Goal: Task Accomplishment & Management: Manage account settings

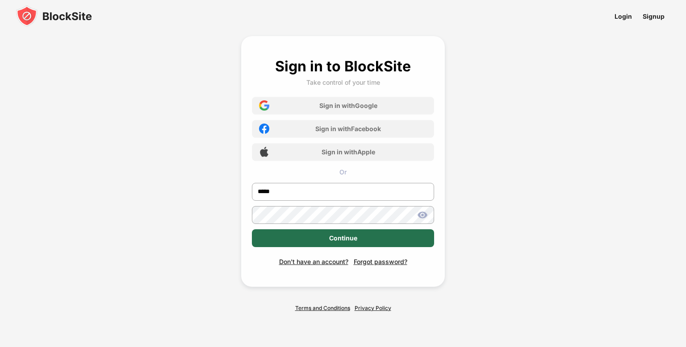
click at [330, 238] on div "Continue" at bounding box center [343, 238] width 28 height 7
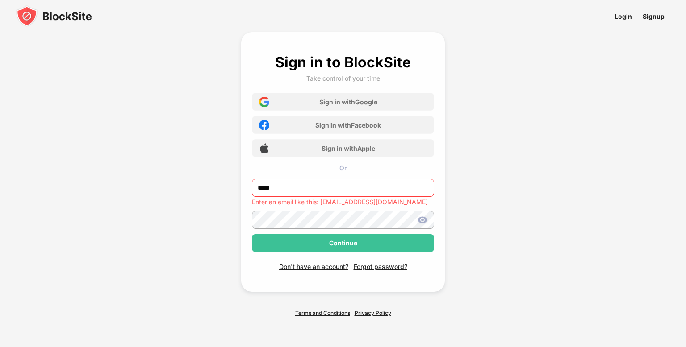
click at [330, 238] on div "Continue" at bounding box center [343, 243] width 182 height 18
drag, startPoint x: 307, startPoint y: 192, endPoint x: 167, endPoint y: 170, distance: 141.9
click at [167, 170] on div "Sign in to BlockSite Take control of your time Sign in with Google Sign in with…" at bounding box center [343, 174] width 354 height 349
click at [316, 188] on input "**********" at bounding box center [343, 188] width 182 height 18
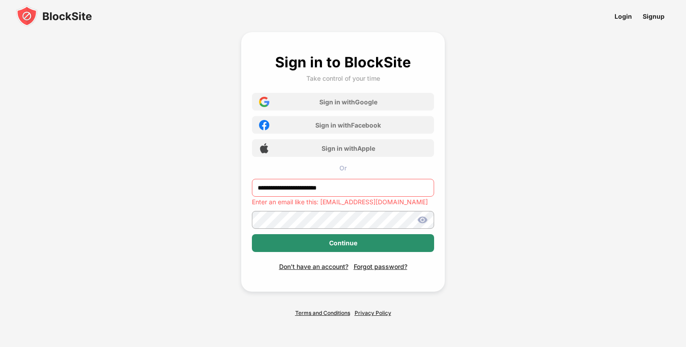
type input "**********"
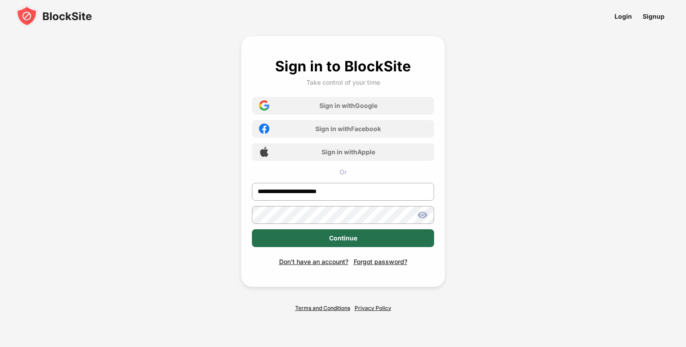
click at [300, 246] on div "Continue" at bounding box center [343, 238] width 182 height 18
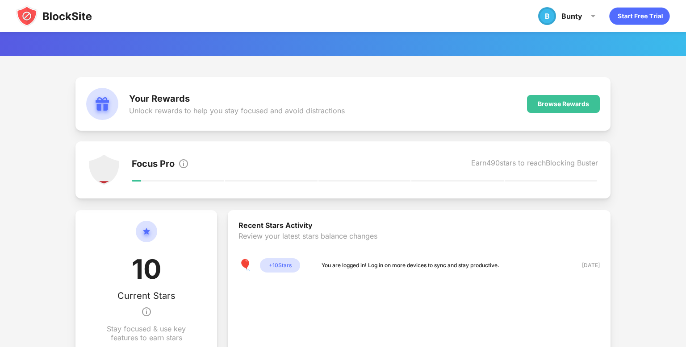
scroll to position [62, 0]
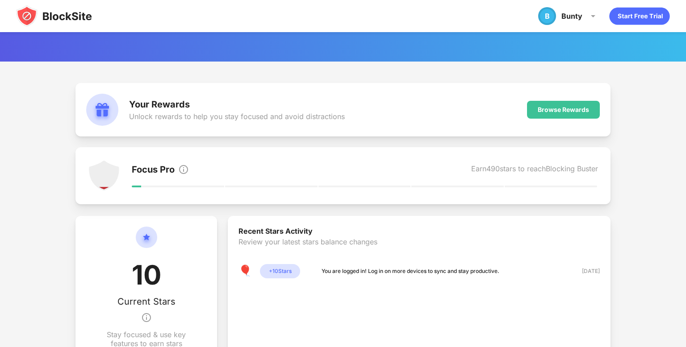
click at [384, 113] on div "Your Rewards Unlock rewards to help you stay focused and avoid distractions Bro…" at bounding box center [342, 110] width 535 height 54
click at [314, 138] on div "Your Rewards Unlock rewards to help you stay focused and avoid distractions Bro…" at bounding box center [342, 257] width 535 height 349
click at [225, 196] on div "Focus Pro Earn 490 stars to reach Blocking Buster" at bounding box center [342, 175] width 535 height 57
click at [37, 171] on div "Your Rewards Unlock rewards to help you stay focused and avoid distractions Bro…" at bounding box center [343, 333] width 686 height 542
click at [175, 174] on div "Focus Pro" at bounding box center [160, 170] width 57 height 13
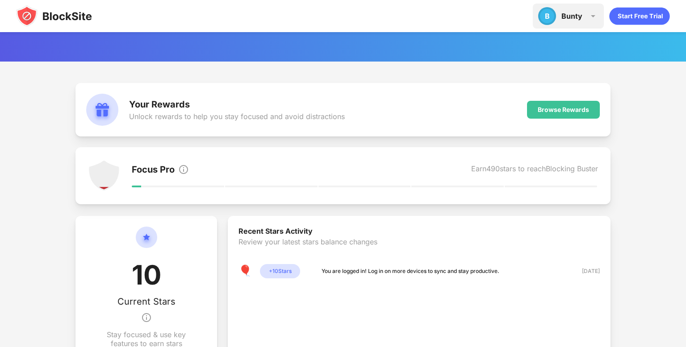
click at [571, 15] on div "Bunty" at bounding box center [571, 16] width 21 height 9
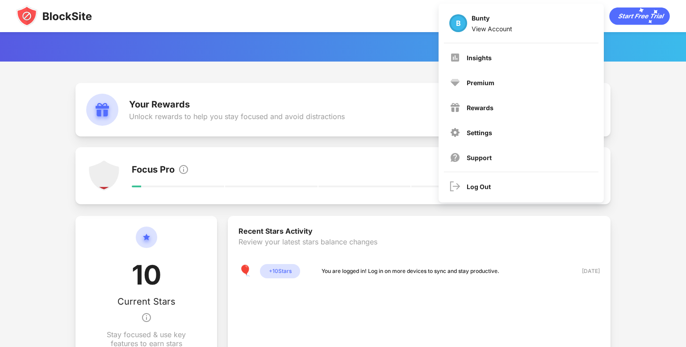
click at [64, 11] on img at bounding box center [54, 15] width 76 height 21
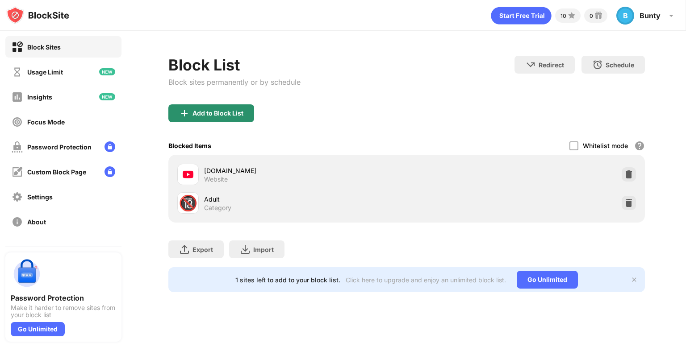
click at [183, 118] on div "Add to Block List" at bounding box center [211, 113] width 86 height 18
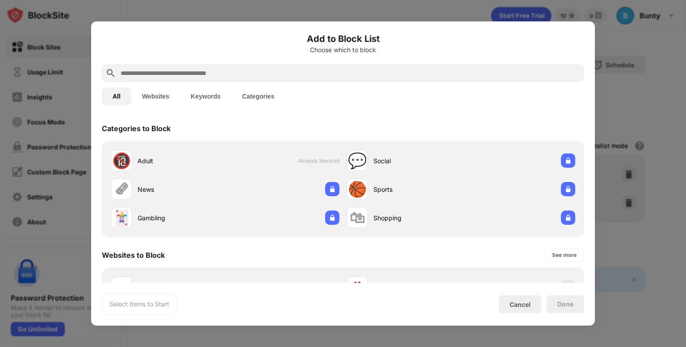
click at [160, 73] on input "text" at bounding box center [350, 73] width 461 height 11
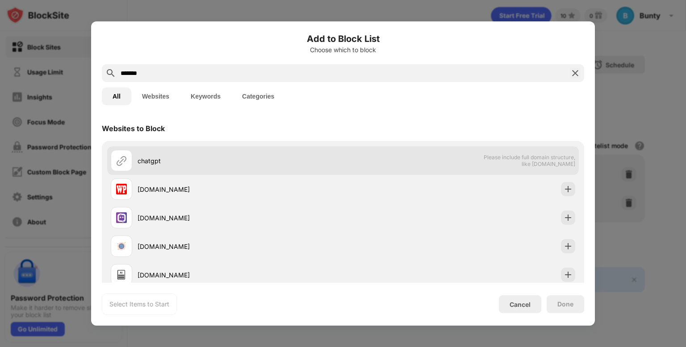
click at [197, 166] on div "chatgpt" at bounding box center [227, 160] width 232 height 21
click at [156, 160] on div "chatgpt" at bounding box center [240, 160] width 205 height 9
click at [155, 159] on div "chatgpt" at bounding box center [240, 160] width 205 height 9
click at [151, 160] on div "chatgpt" at bounding box center [240, 160] width 205 height 9
click at [152, 162] on div "chatgpt" at bounding box center [240, 160] width 205 height 9
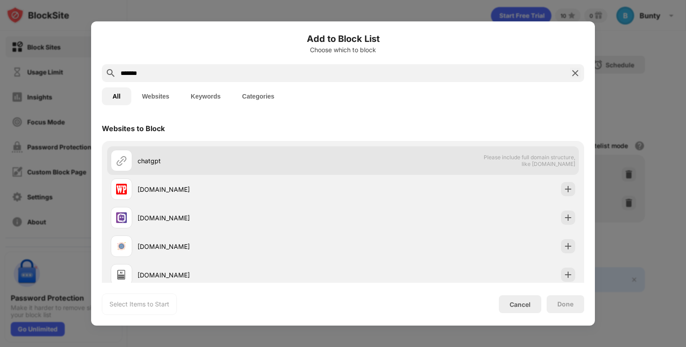
click at [152, 162] on div "chatgpt" at bounding box center [240, 160] width 205 height 9
click at [477, 162] on div "chatgpt Please include full domain structure, like [DOMAIN_NAME]" at bounding box center [342, 160] width 471 height 29
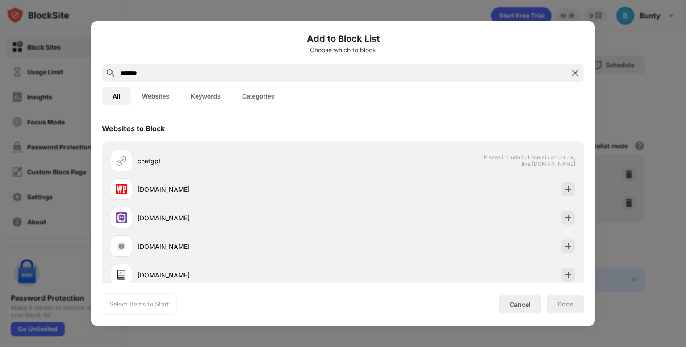
click at [168, 72] on input "*******" at bounding box center [343, 73] width 446 height 11
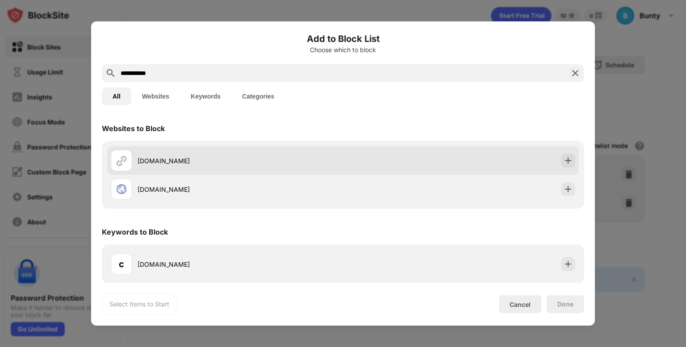
click at [175, 171] on div "[DOMAIN_NAME]" at bounding box center [342, 160] width 471 height 29
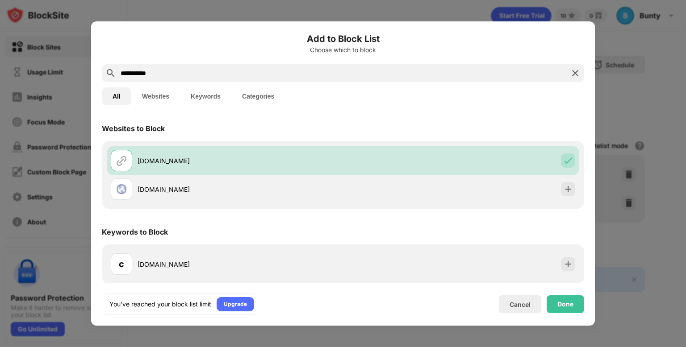
drag, startPoint x: 188, startPoint y: 72, endPoint x: 146, endPoint y: 72, distance: 42.4
click at [146, 72] on input "**********" at bounding box center [343, 73] width 446 height 11
click at [213, 97] on button "Keywords" at bounding box center [205, 97] width 51 height 18
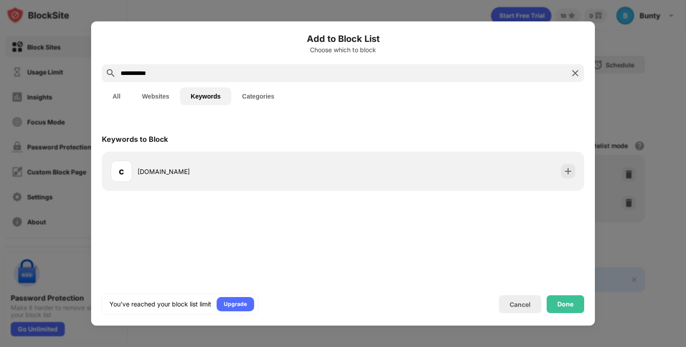
click at [165, 70] on input "**********" at bounding box center [343, 73] width 446 height 11
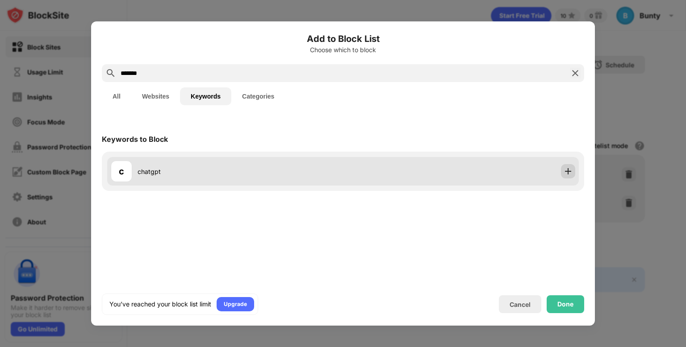
type input "*******"
click at [565, 171] on img at bounding box center [567, 171] width 9 height 9
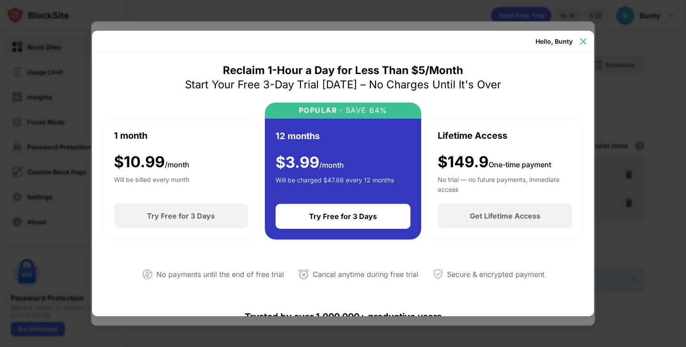
click at [582, 41] on img at bounding box center [583, 41] width 9 height 9
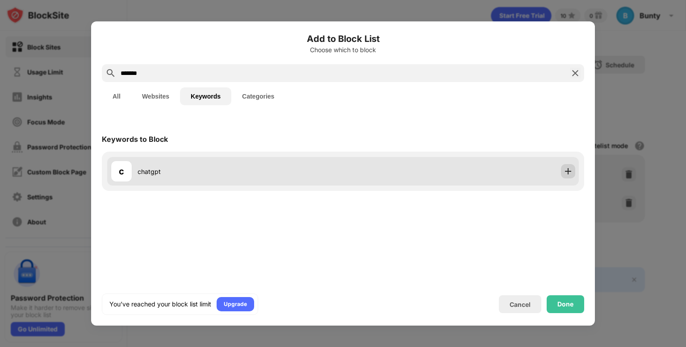
click at [573, 171] on div at bounding box center [568, 171] width 14 height 14
